Goal: Check status

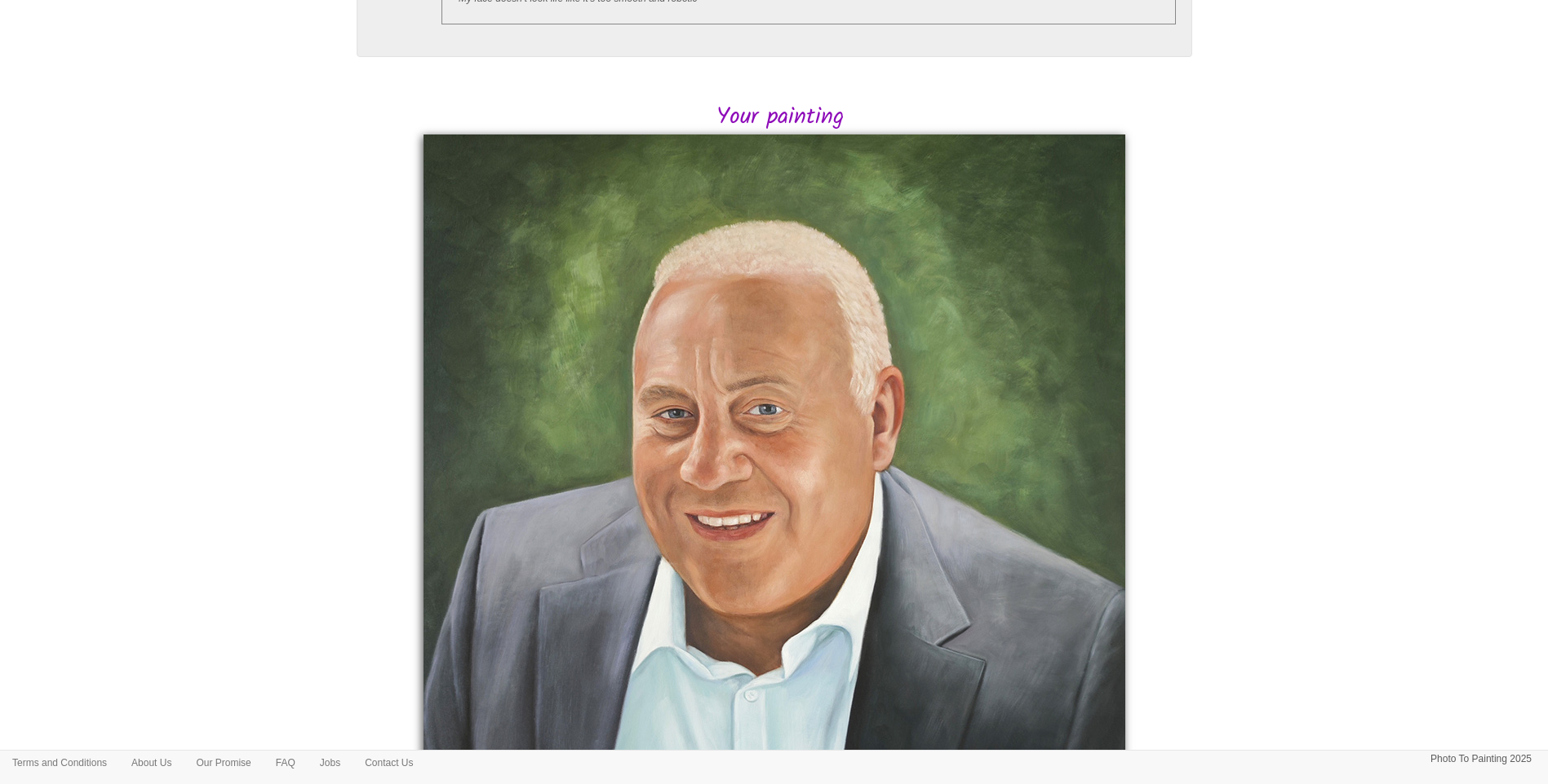
scroll to position [271, 0]
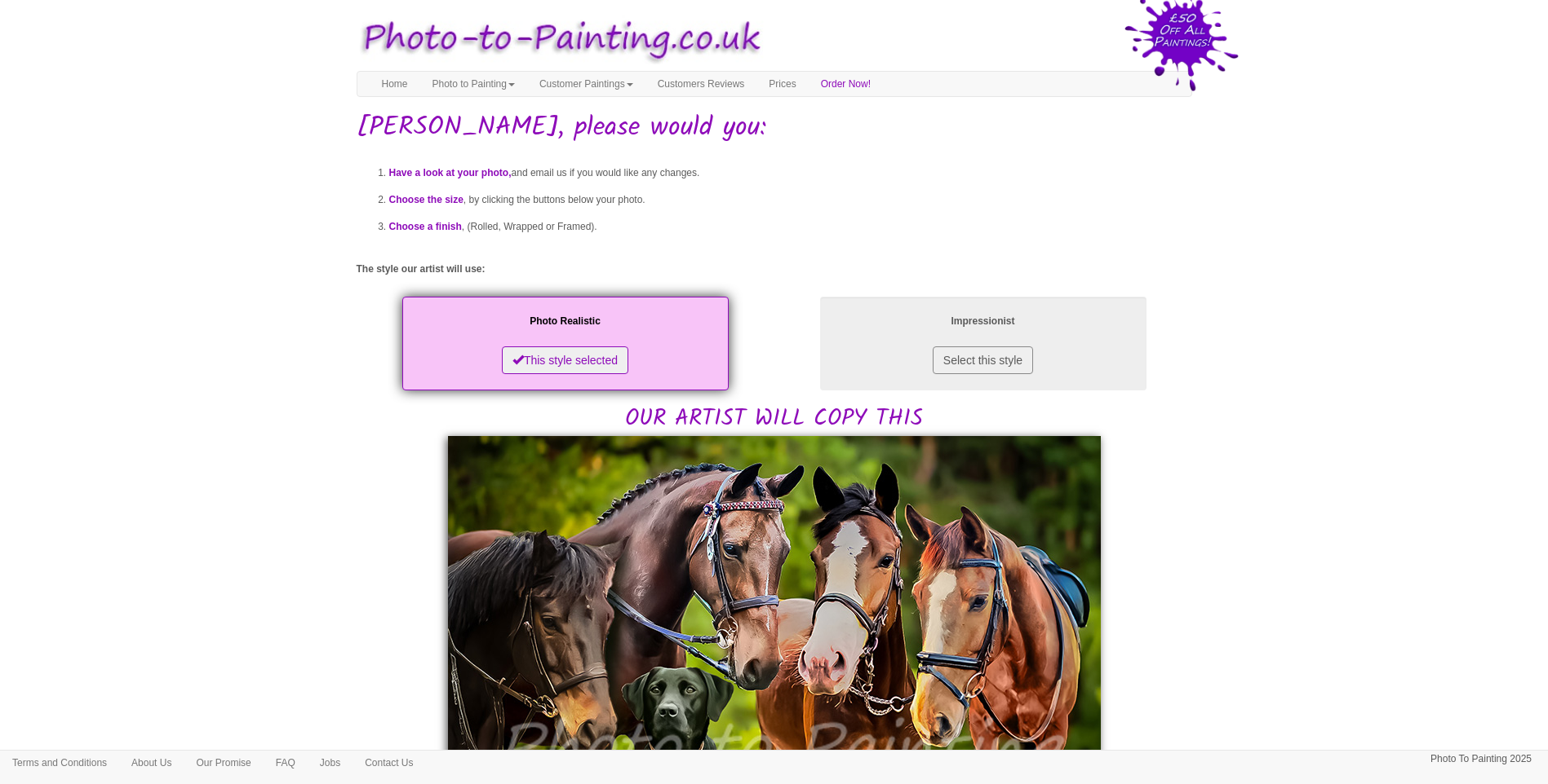
drag, startPoint x: 1428, startPoint y: 542, endPoint x: 1296, endPoint y: 542, distance: 132.0
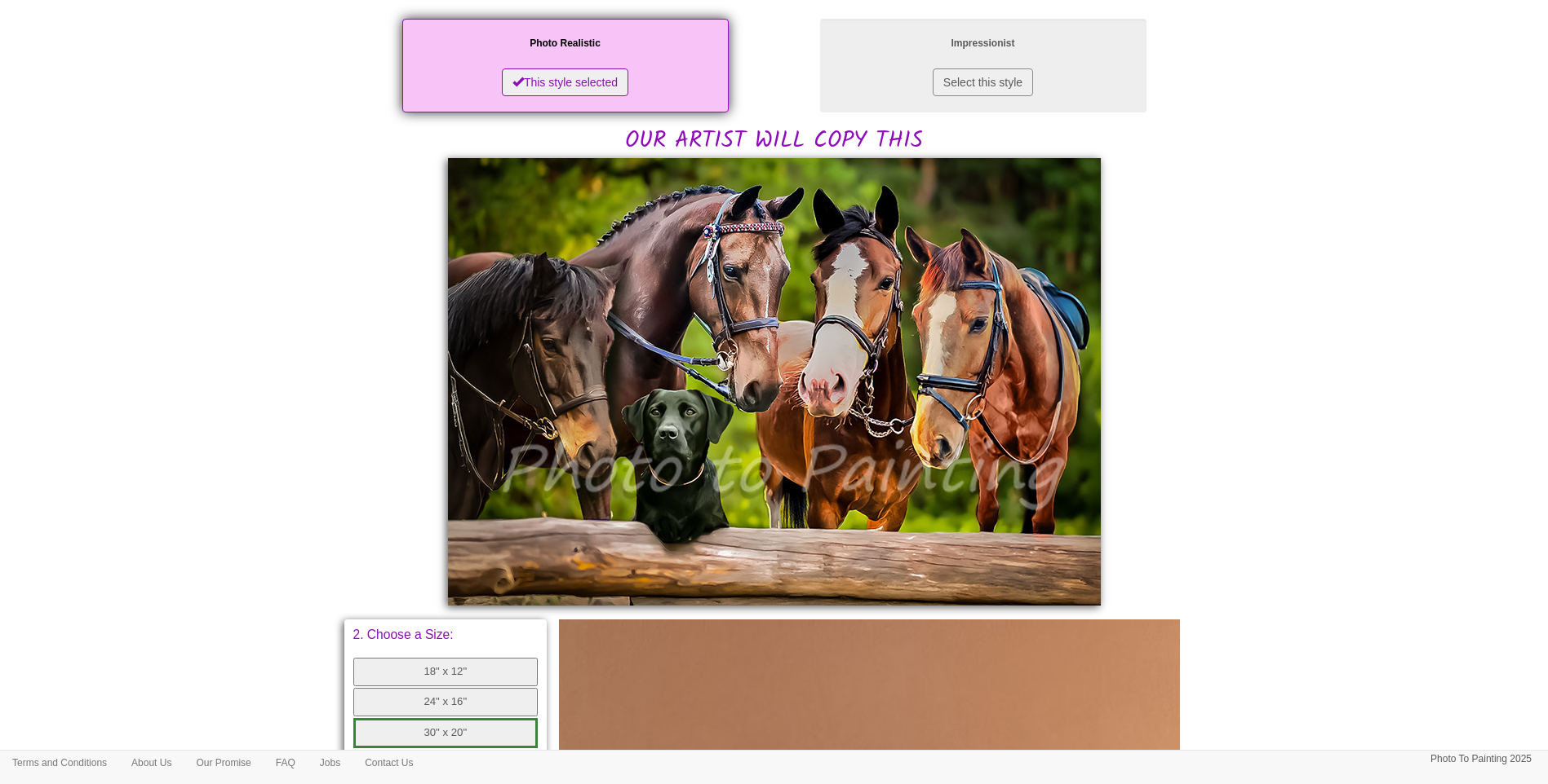
scroll to position [407, 0]
